Goal: Information Seeking & Learning: Learn about a topic

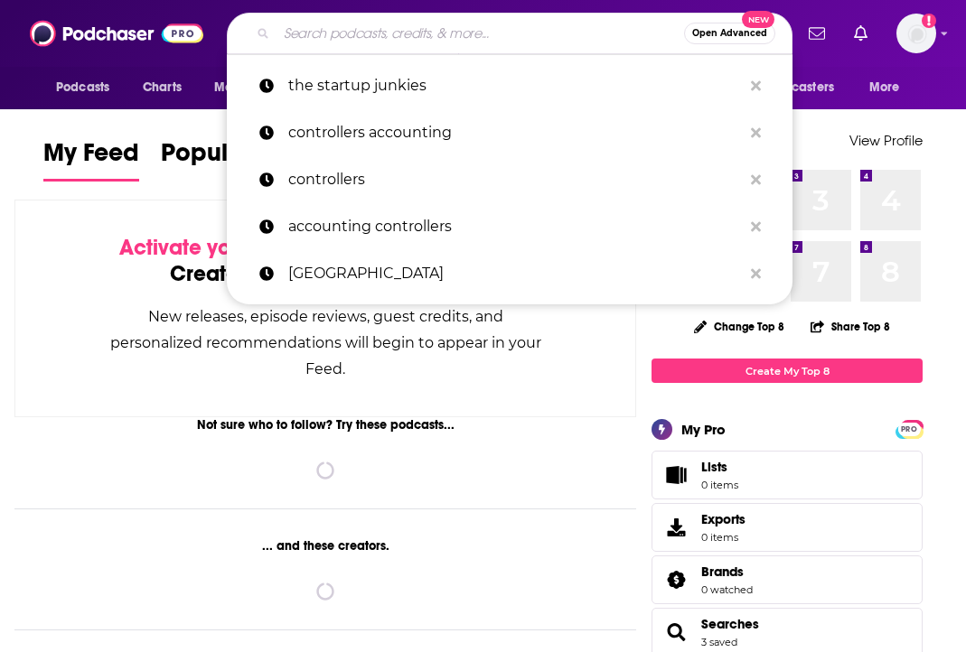
click at [437, 34] on input "Search podcasts, credits, & more..." at bounding box center [479, 33] width 407 height 29
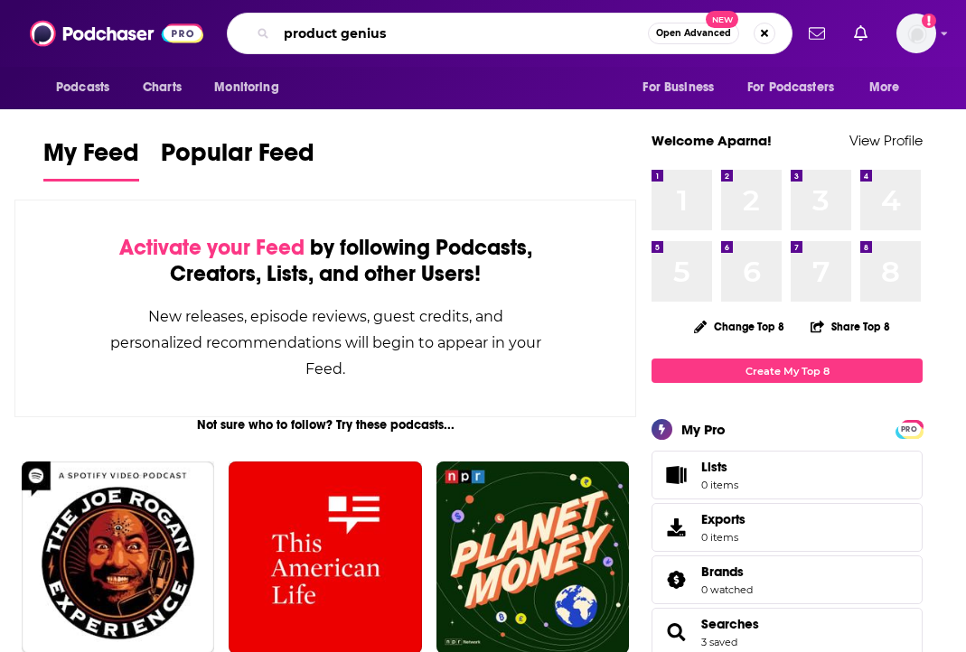
type input "product genius"
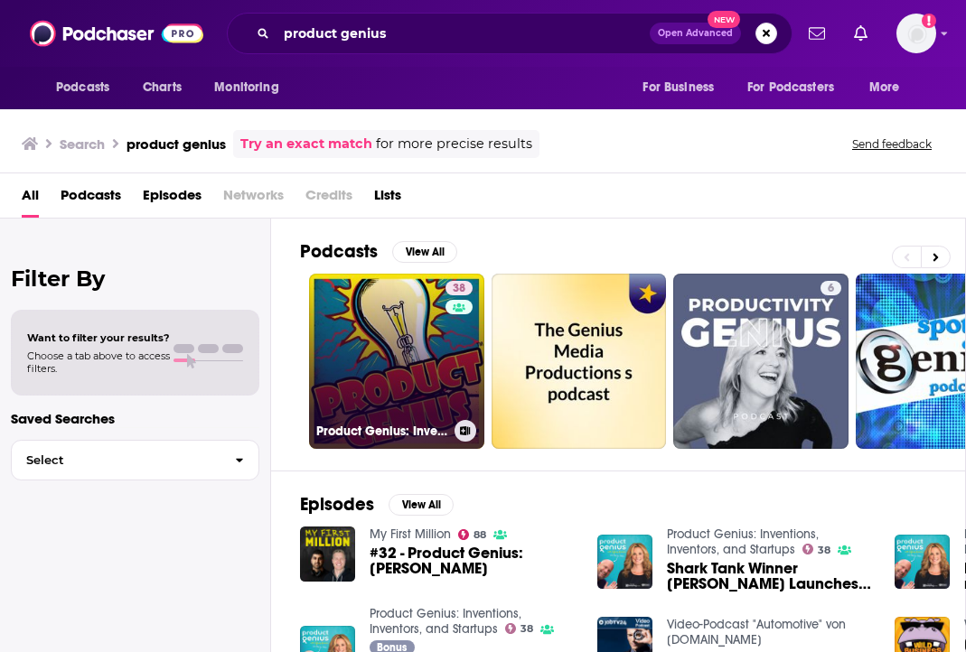
click at [356, 290] on link "38 Product Genius: Inventions, Inventors, and Startups" at bounding box center [396, 361] width 175 height 175
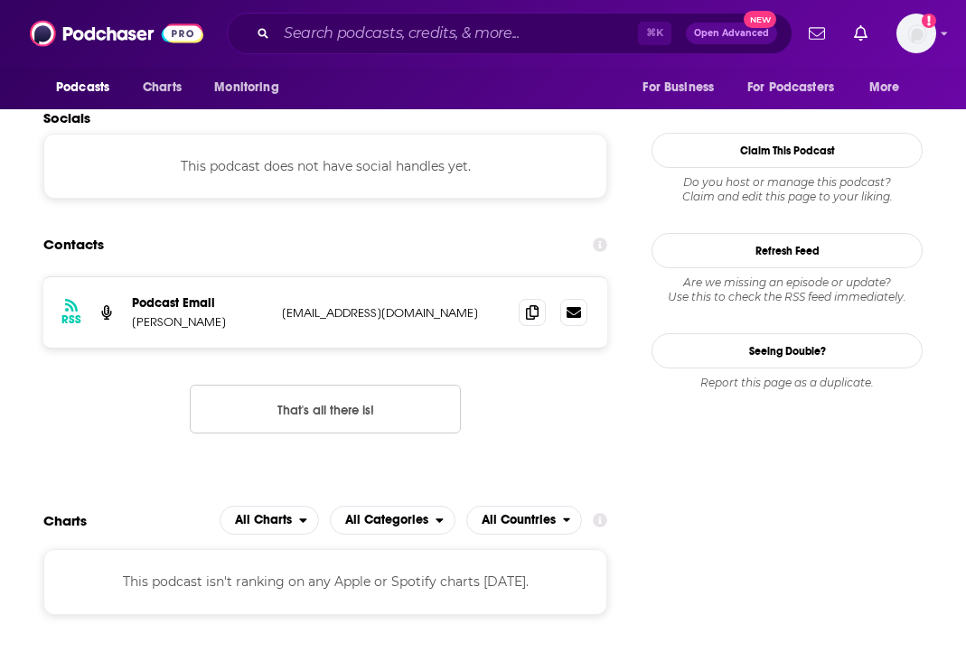
scroll to position [1724, 0]
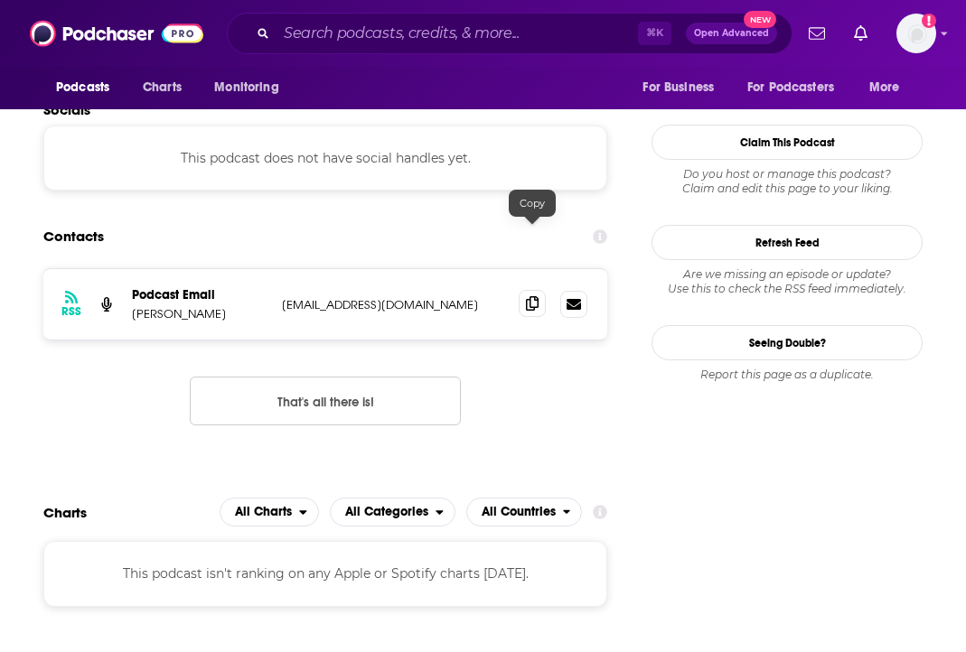
click at [537, 296] on icon at bounding box center [532, 303] width 13 height 14
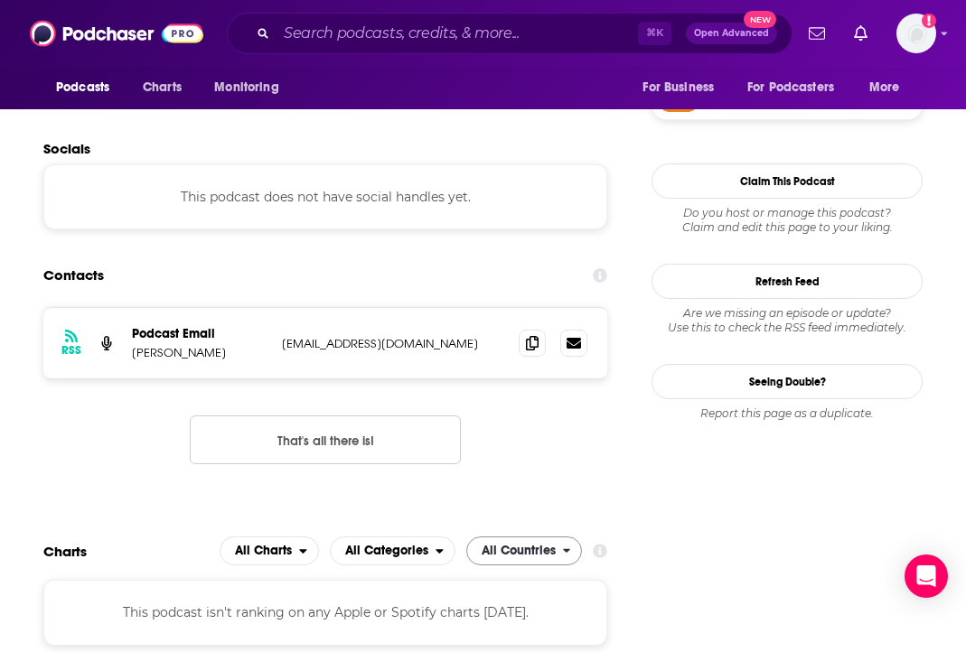
scroll to position [1676, 0]
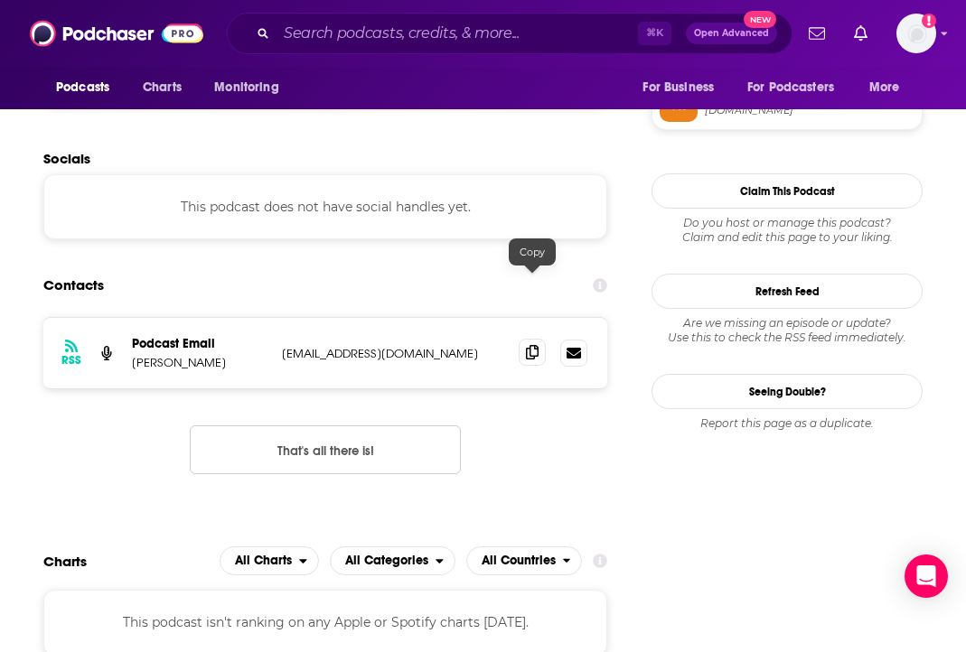
click at [529, 345] on icon at bounding box center [532, 352] width 13 height 14
